Goal: Navigation & Orientation: Go to known website

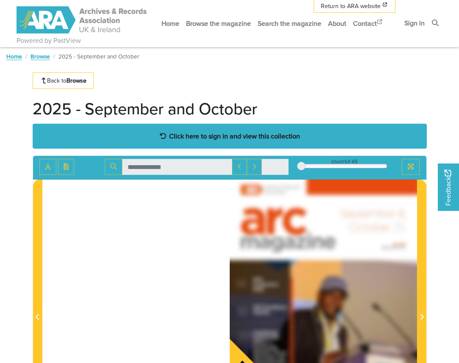
click at [219, 130] on div "Click here to sign in and view this collection" at bounding box center [230, 136] width 394 height 25
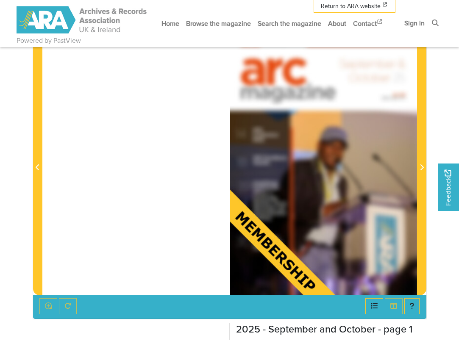
scroll to position [42, 0]
